Goal: Navigation & Orientation: Go to known website

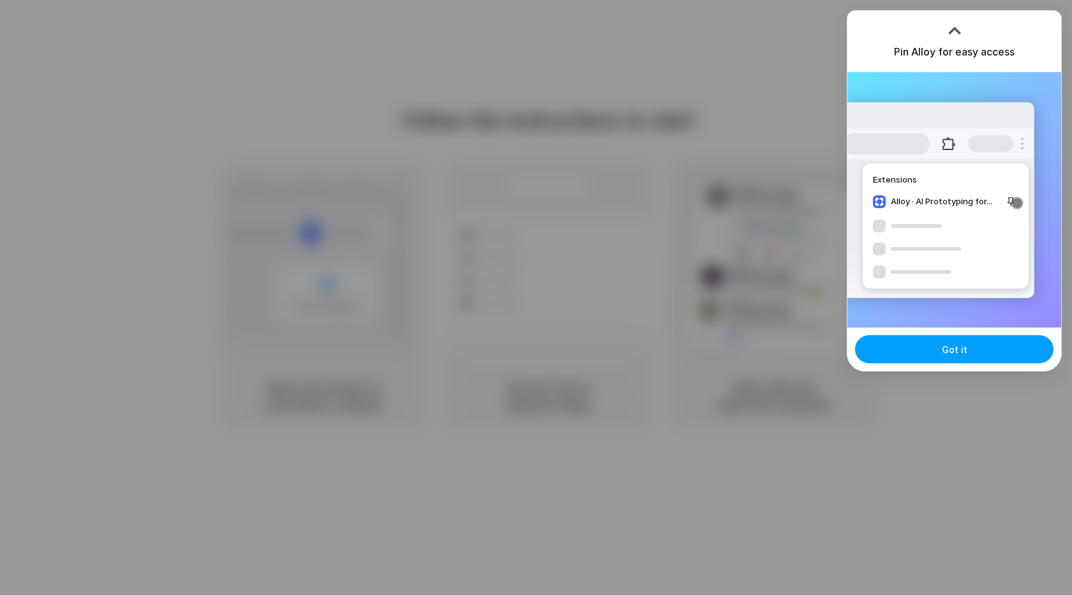
click at [953, 346] on span "Got it" at bounding box center [955, 349] width 26 height 13
